Goal: Information Seeking & Learning: Learn about a topic

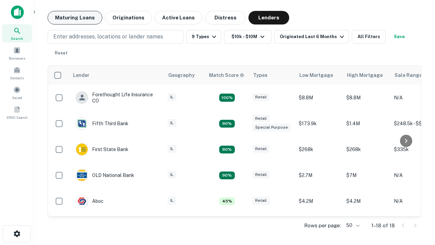
click at [75, 18] on button "Maturing Loans" at bounding box center [75, 18] width 55 height 14
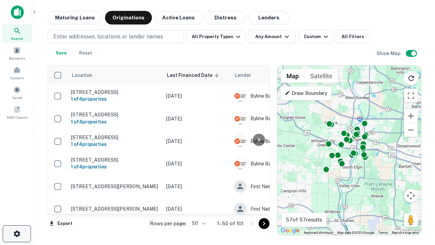
click at [17, 233] on icon "button" at bounding box center [17, 233] width 8 height 8
